Goal: Task Accomplishment & Management: Use online tool/utility

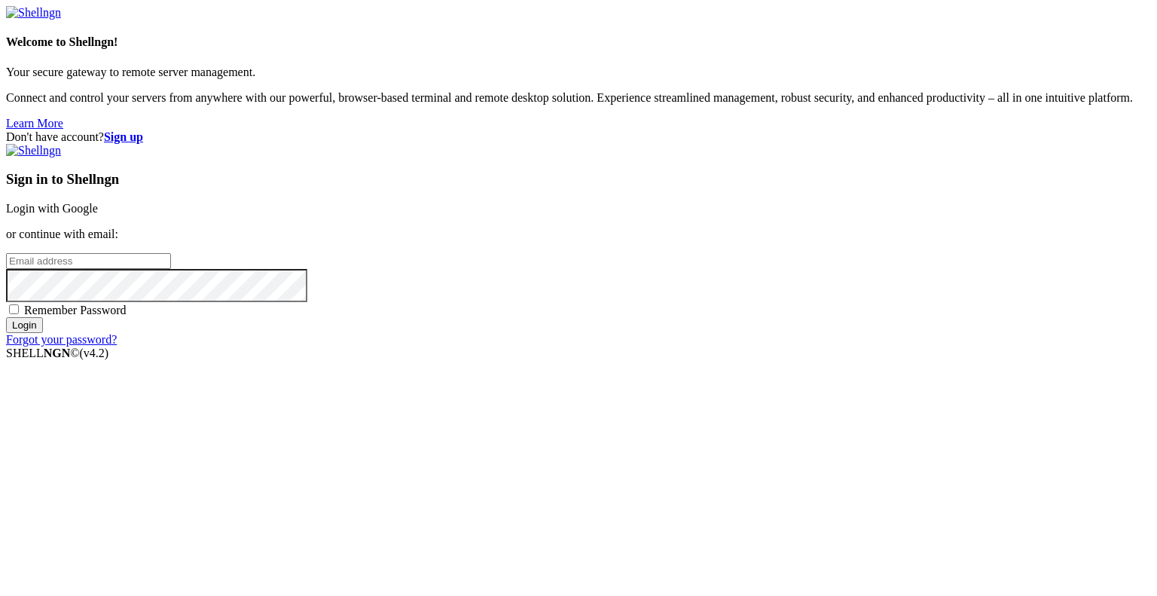
click at [171, 269] on input "email" at bounding box center [88, 261] width 165 height 16
click at [6, 267] on protonpass-control-db1b at bounding box center [6, 260] width 0 height 13
type input "[EMAIL_ADDRESS][DOMAIN_NAME]"
click at [43, 333] on input "Login" at bounding box center [24, 325] width 37 height 16
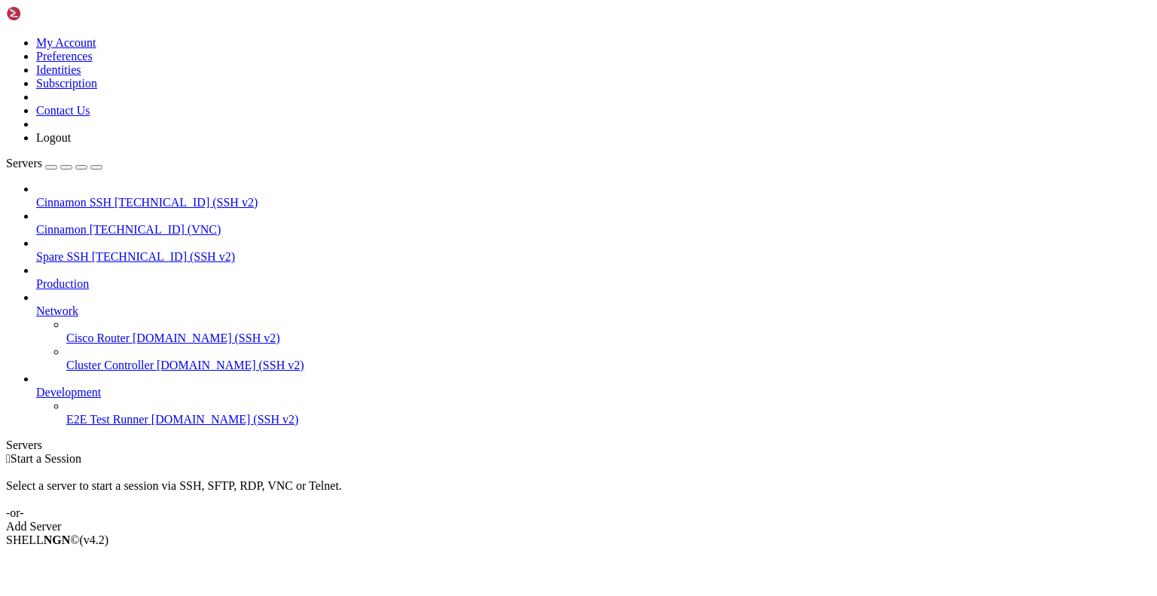
click at [87, 223] on span "Cinnamon" at bounding box center [61, 229] width 50 height 13
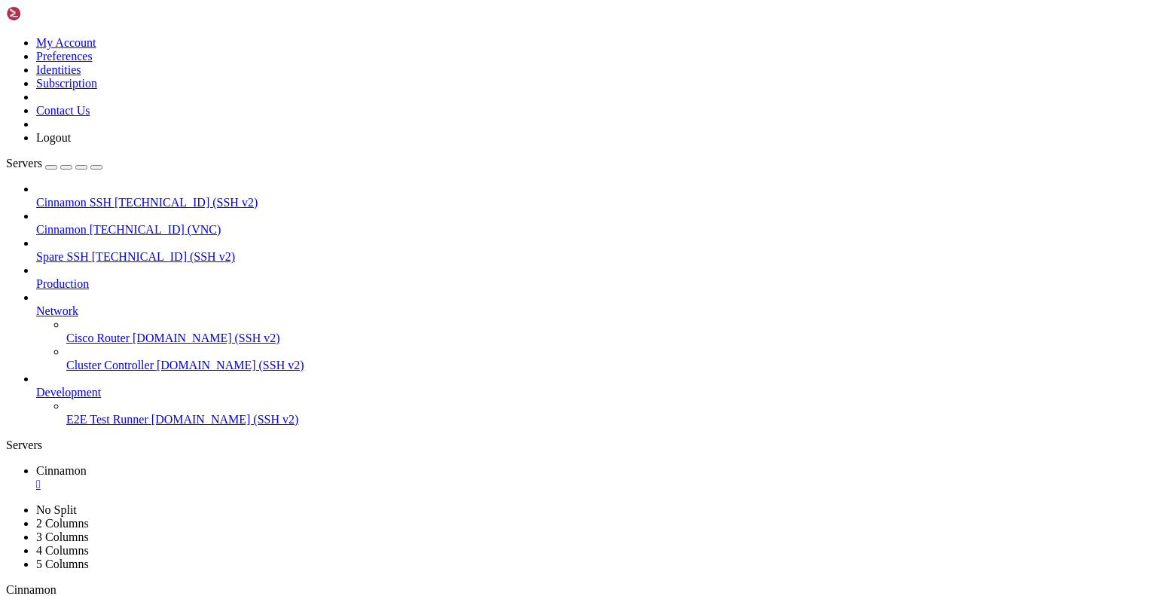
click at [199, 595] on div "" at bounding box center [197, 604] width 4 height 11
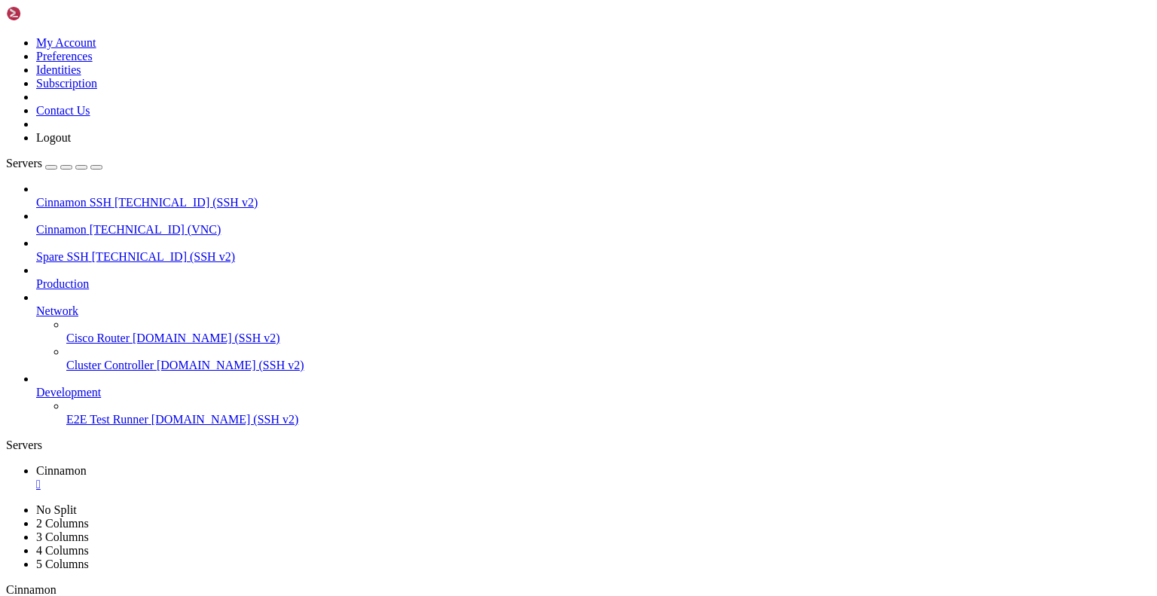
click at [277, 478] on div "" at bounding box center [593, 485] width 1115 height 14
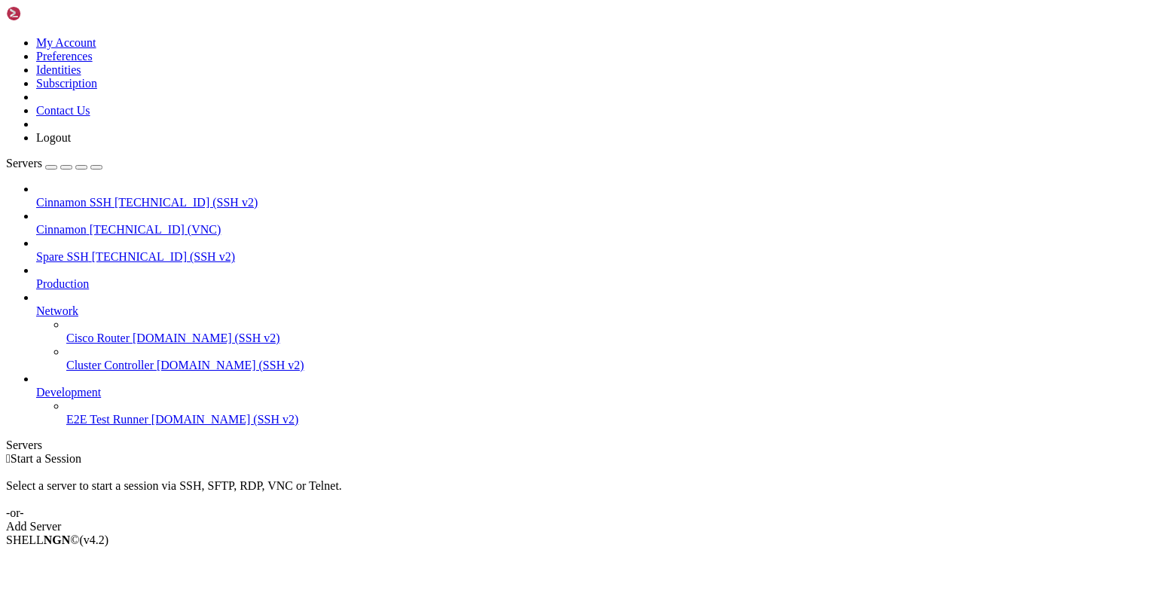
click at [99, 223] on span "[TECHNICAL_ID] (VNC)" at bounding box center [156, 229] width 132 height 13
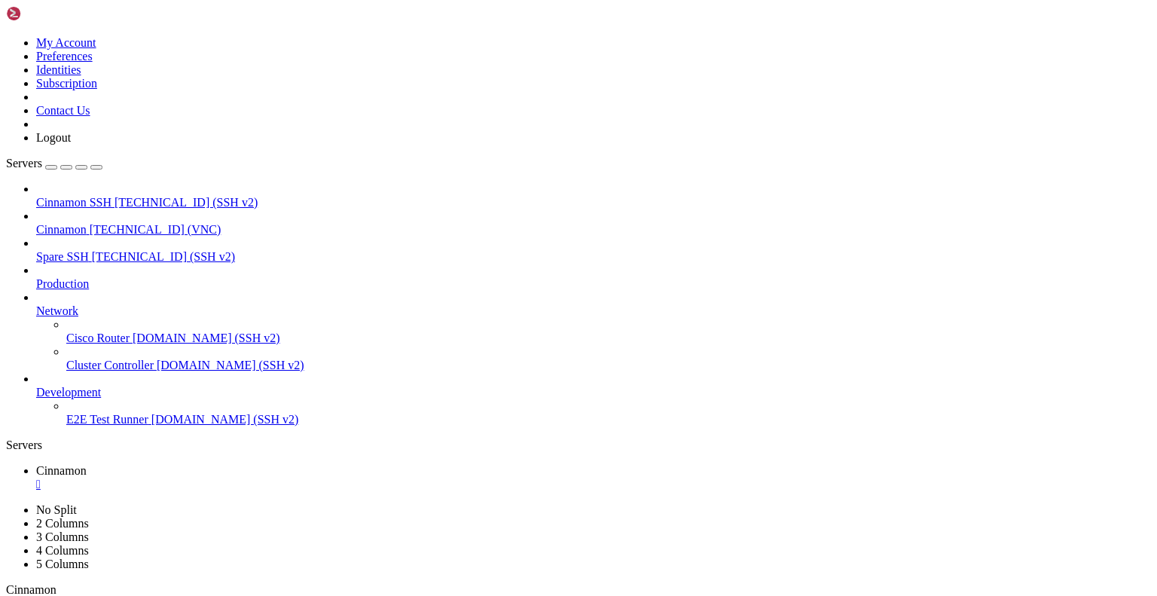
click at [199, 595] on div "" at bounding box center [197, 604] width 4 height 11
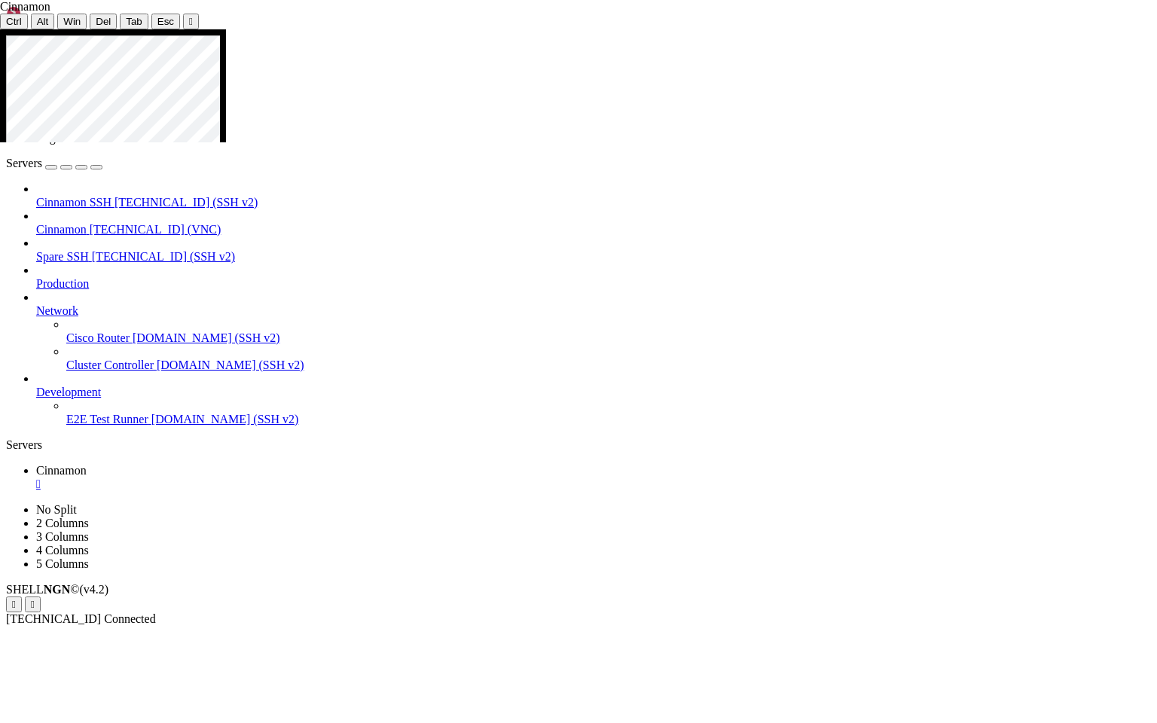
drag, startPoint x: 347, startPoint y: 298, endPoint x: 844, endPoint y: 316, distance: 497.5
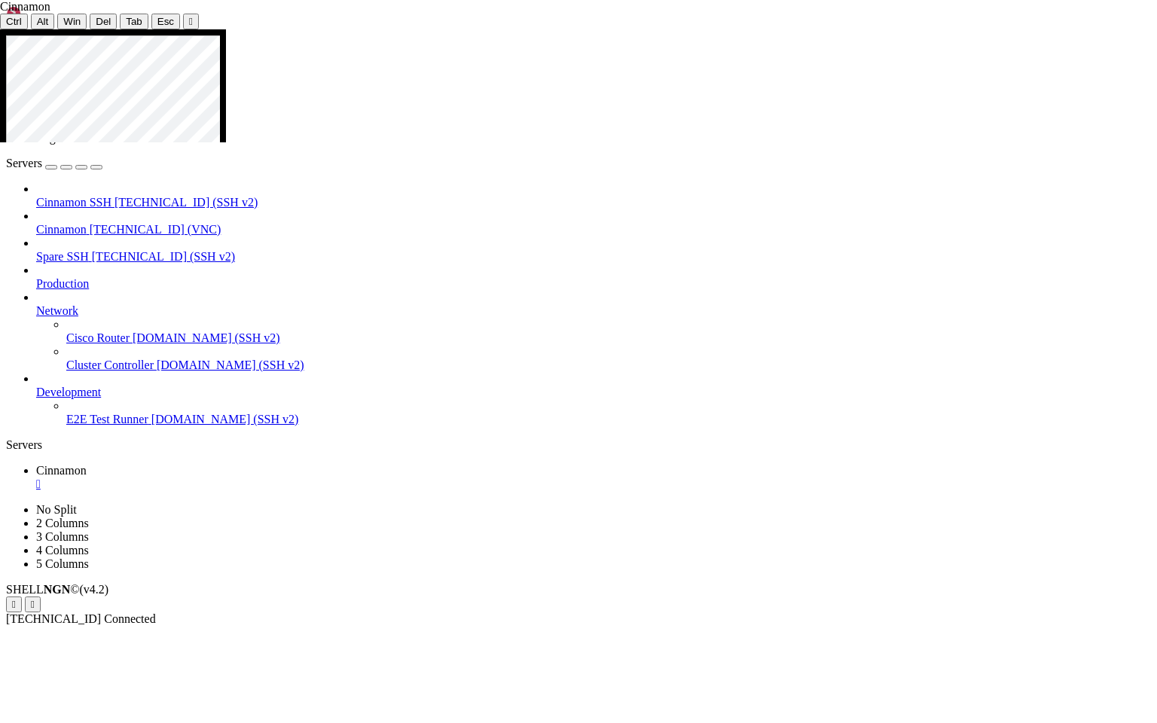
drag, startPoint x: 570, startPoint y: 448, endPoint x: 383, endPoint y: 464, distance: 188.2
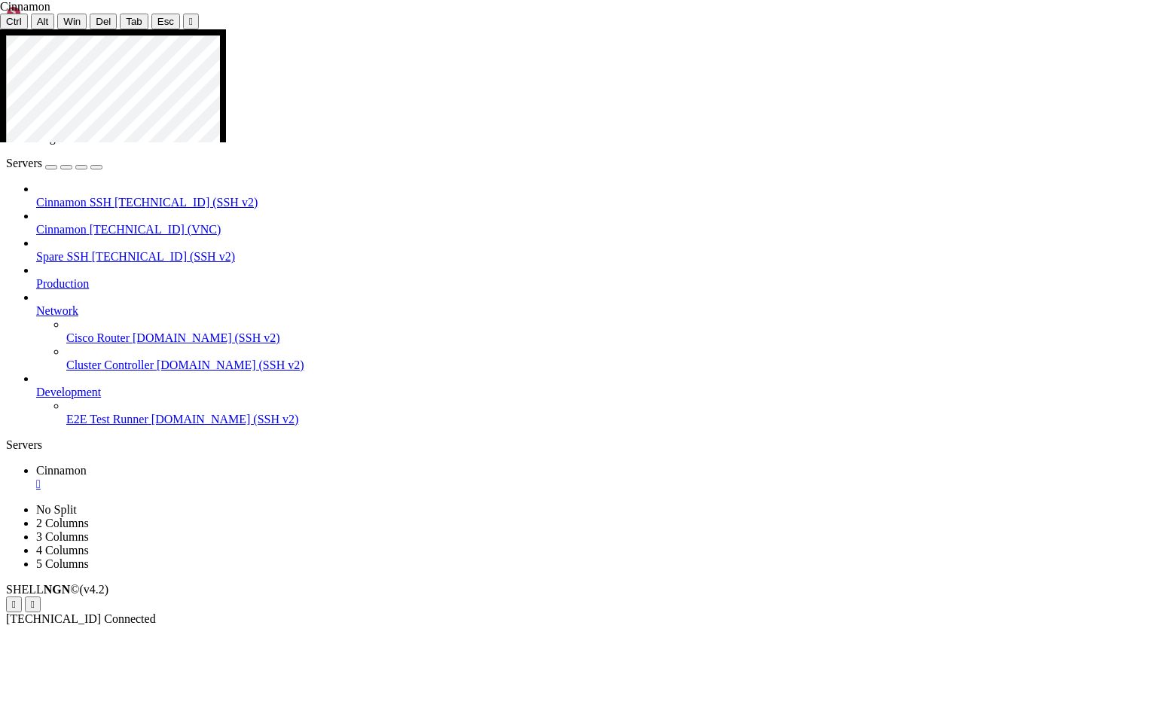
drag, startPoint x: 441, startPoint y: 364, endPoint x: 615, endPoint y: 481, distance: 209.6
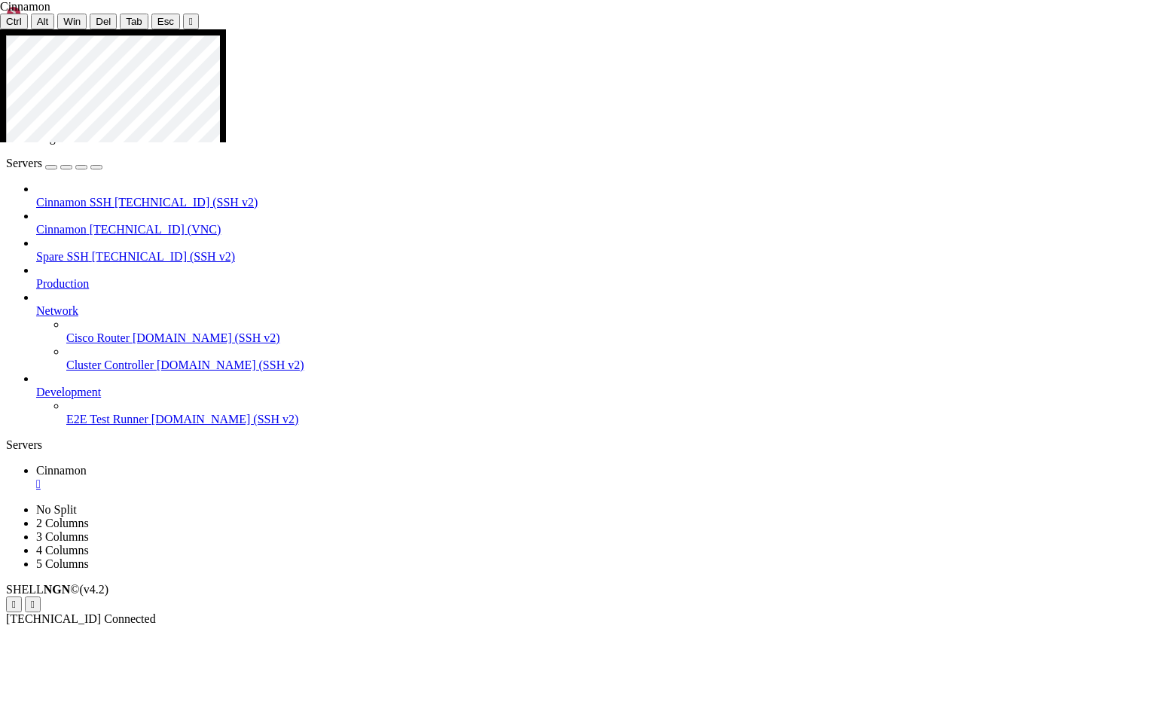
drag, startPoint x: 756, startPoint y: 445, endPoint x: 1007, endPoint y: 490, distance: 255.5
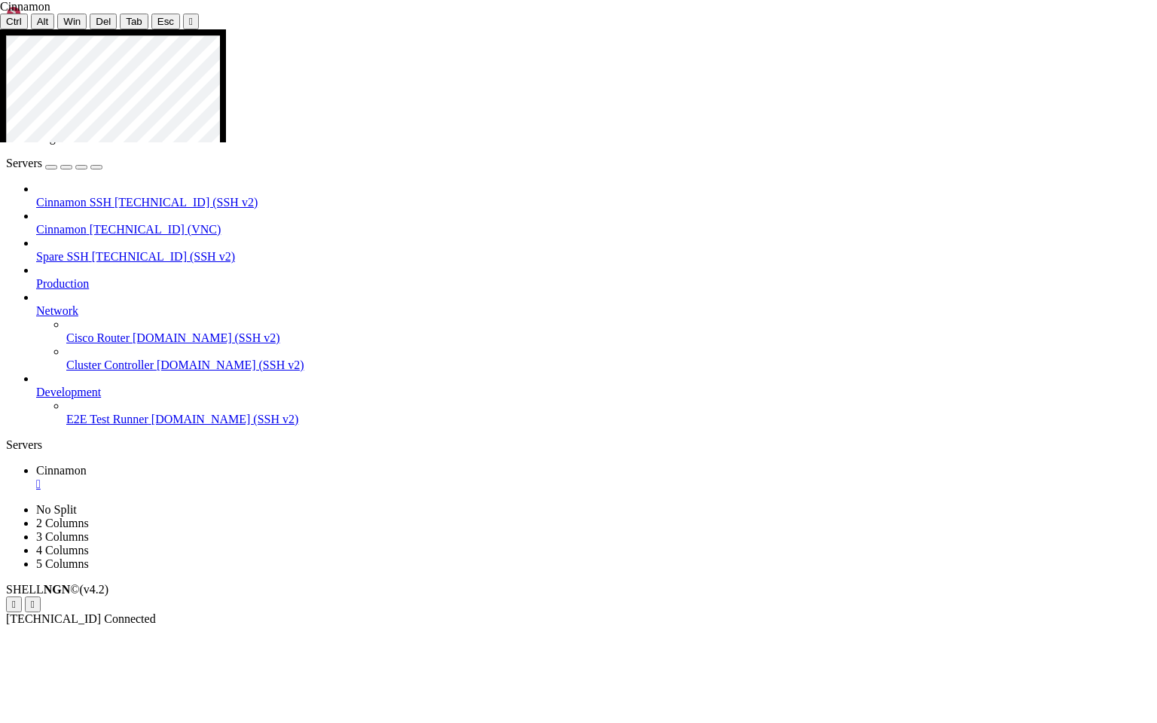
drag, startPoint x: 386, startPoint y: 199, endPoint x: 603, endPoint y: 282, distance: 232.9
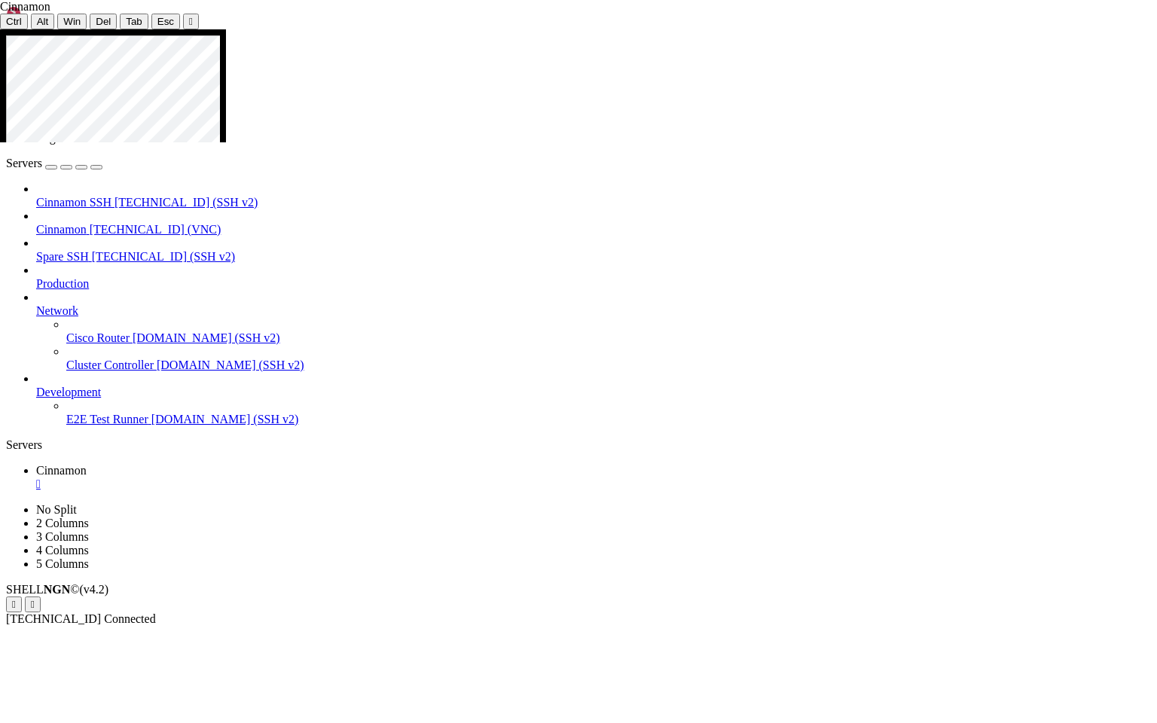
drag, startPoint x: 618, startPoint y: 417, endPoint x: 622, endPoint y: 443, distance: 26.6
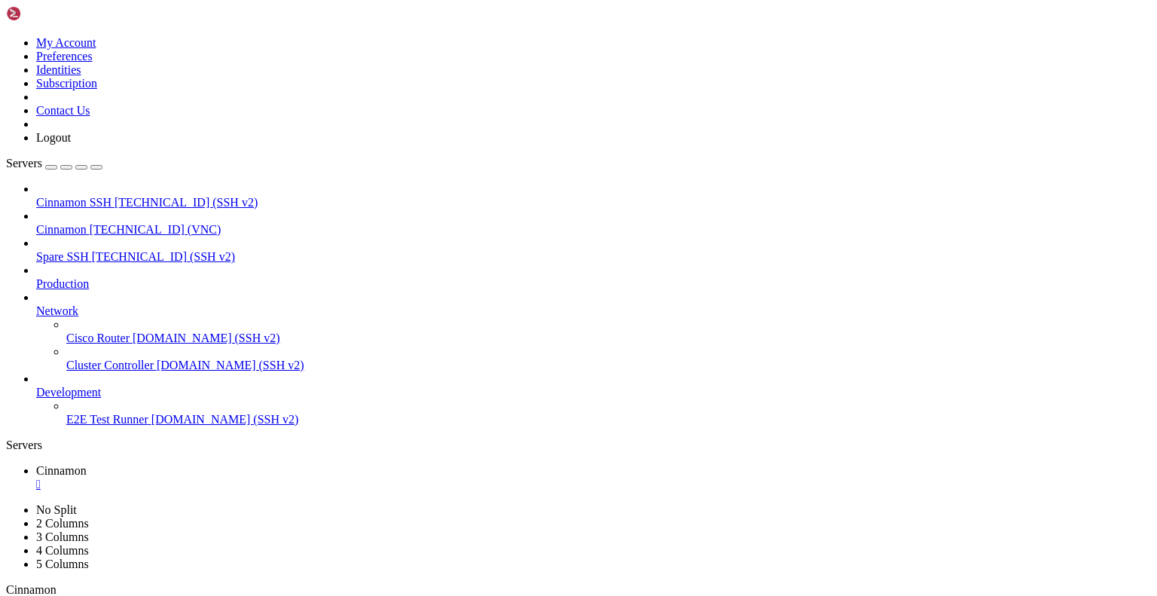
click at [277, 478] on div "" at bounding box center [593, 485] width 1115 height 14
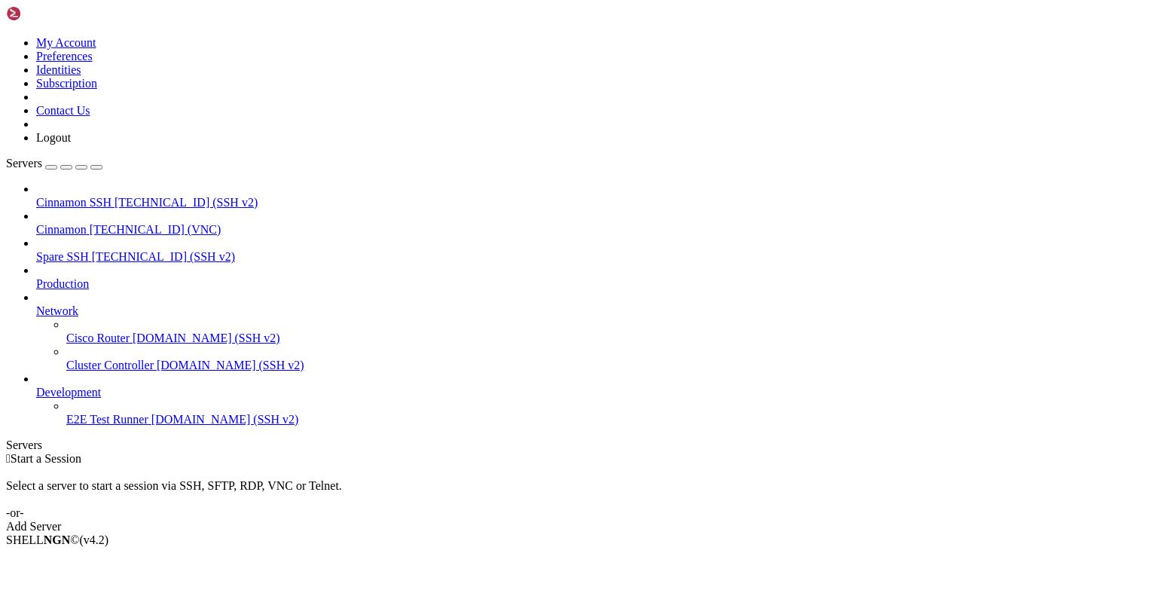
click at [6, 36] on icon at bounding box center [6, 36] width 0 height 0
click at [71, 144] on link "Logout" at bounding box center [53, 137] width 35 height 13
